Goal: Task Accomplishment & Management: Manage account settings

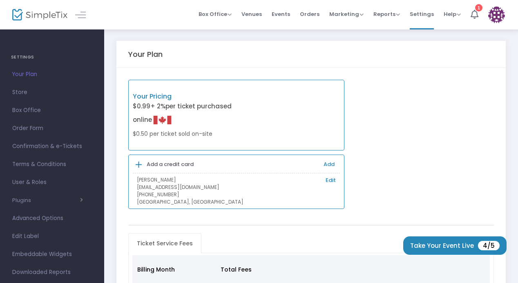
click at [497, 15] on img at bounding box center [496, 15] width 17 height 17
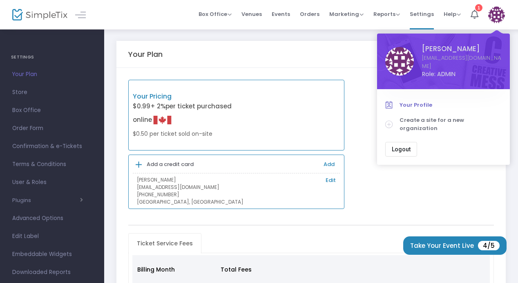
click at [415, 101] on span "Your Profile" at bounding box center [451, 105] width 102 height 8
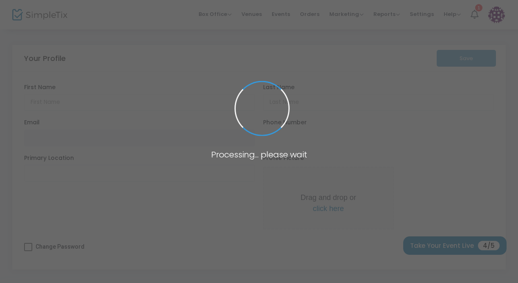
type input "Bonny"
type input "Glambeck"
type input "bonny@clayoquotaction.org"
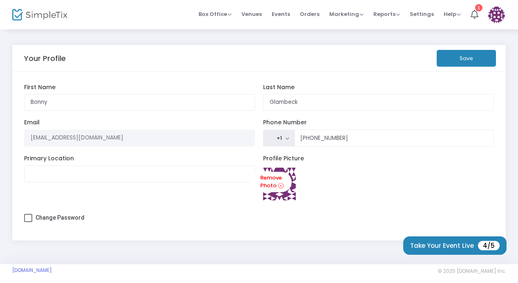
scroll to position [6, 0]
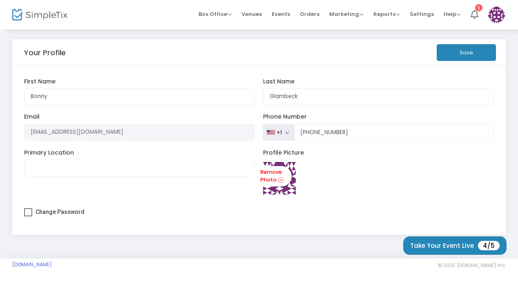
click at [466, 51] on button "Save" at bounding box center [466, 52] width 59 height 17
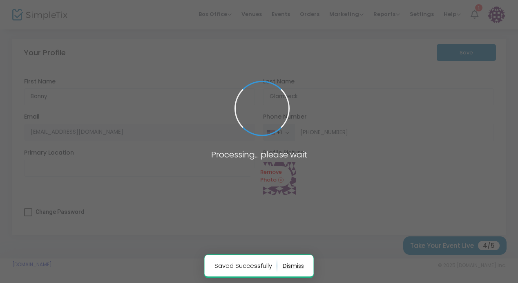
type input "(877) 422-9453"
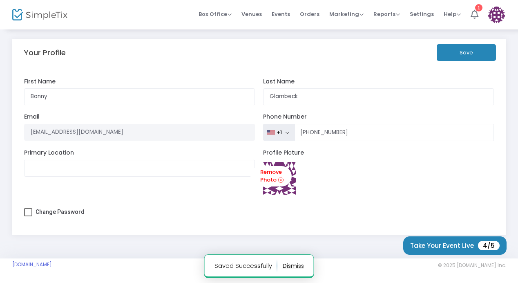
click at [497, 13] on img at bounding box center [496, 15] width 17 height 17
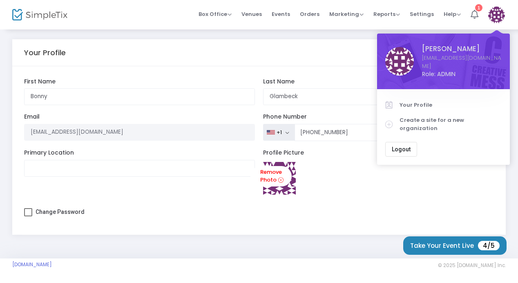
click at [477, 10] on icon at bounding box center [475, 14] width 8 height 9
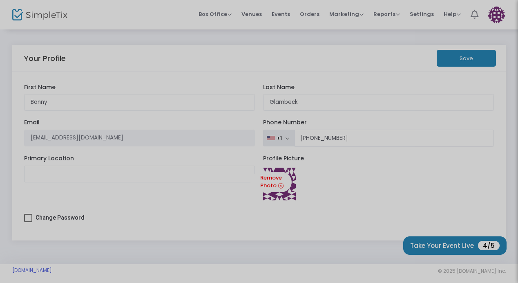
scroll to position [0, 0]
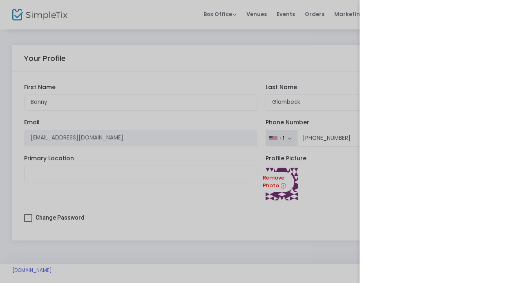
click at [338, 53] on div at bounding box center [261, 141] width 523 height 283
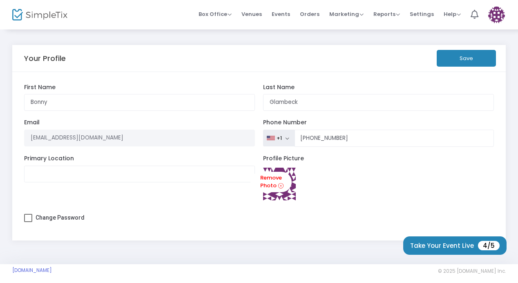
click at [497, 11] on img at bounding box center [496, 15] width 17 height 17
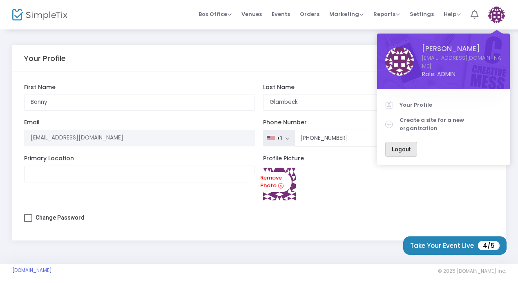
click at [402, 146] on span "Logout" at bounding box center [401, 149] width 19 height 7
